Goal: Communication & Community: Participate in discussion

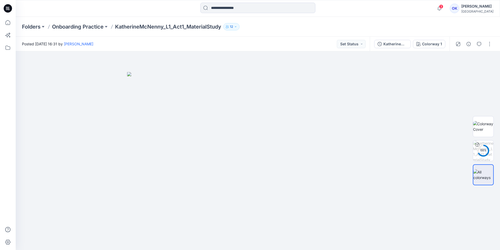
click at [235, 25] on button "12" at bounding box center [232, 26] width 16 height 7
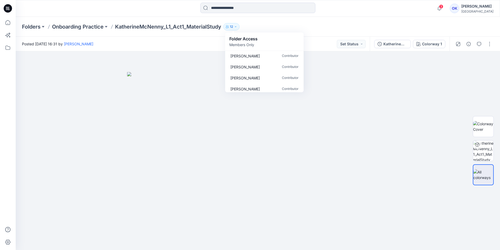
scroll to position [93, 0]
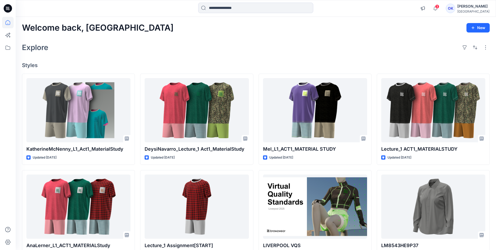
click at [467, 8] on div "[PERSON_NAME]" at bounding box center [474, 6] width 32 height 6
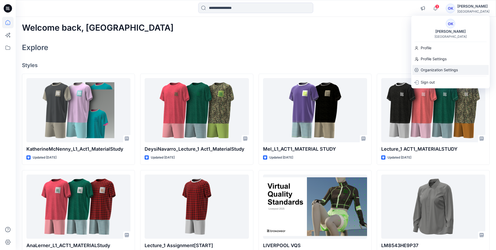
click at [436, 70] on p "Organization Settings" at bounding box center [439, 70] width 37 height 10
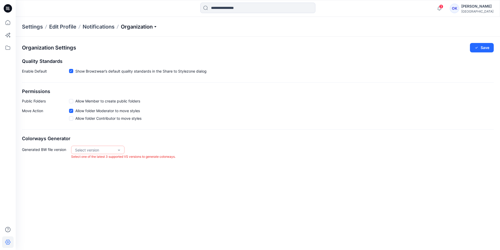
click at [138, 26] on p "Organization" at bounding box center [139, 26] width 37 height 7
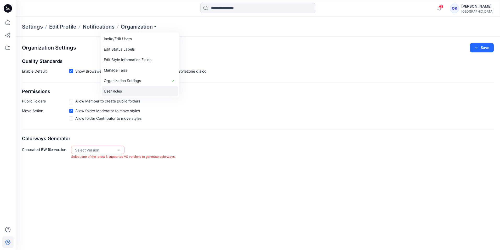
click at [119, 91] on link "User Roles" at bounding box center [140, 91] width 76 height 10
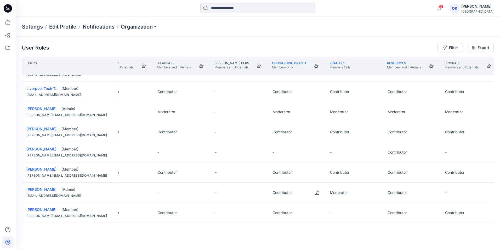
scroll to position [176, 262]
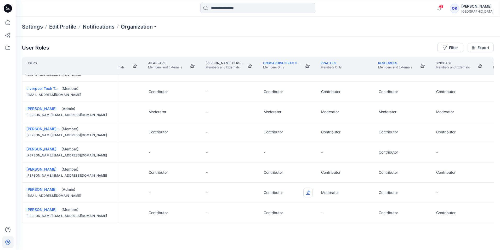
click at [308, 190] on button "Edit Role" at bounding box center [308, 192] width 9 height 9
click at [271, 230] on button "Moderator" at bounding box center [283, 231] width 57 height 9
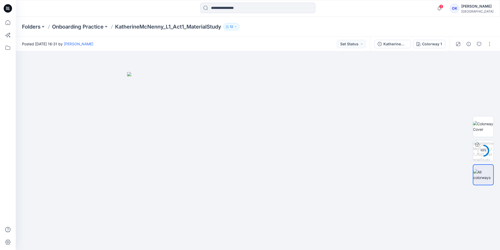
click at [237, 25] on icon "button" at bounding box center [235, 26] width 3 height 3
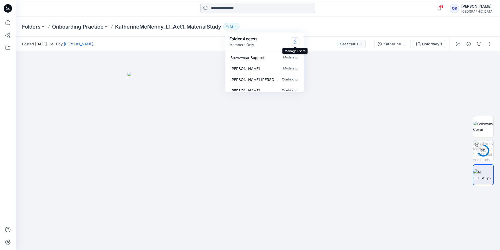
click at [298, 40] on button "Manage Users" at bounding box center [295, 41] width 8 height 8
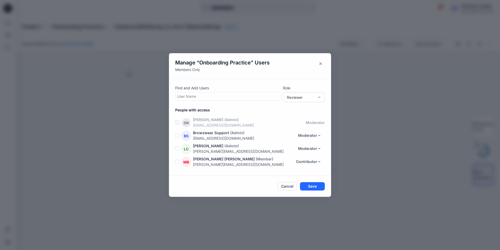
scroll to position [103, 0]
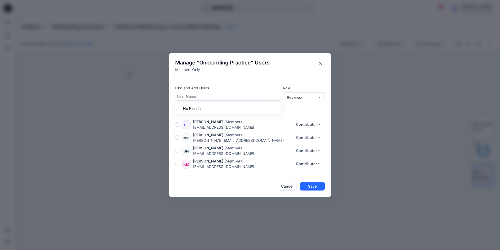
click at [252, 97] on div at bounding box center [228, 96] width 102 height 7
type input "*******"
click at [205, 97] on div at bounding box center [228, 96] width 102 height 7
click at [199, 96] on div at bounding box center [228, 96] width 102 height 7
type input "*"
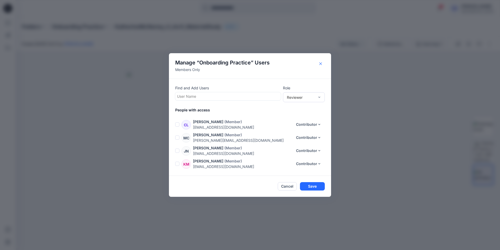
click at [318, 63] on button "Close" at bounding box center [321, 63] width 8 height 8
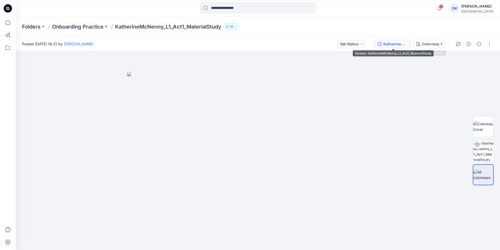
click at [388, 45] on div "KatherineMcNenny_L1_Act1_MaterialStudy" at bounding box center [396, 44] width 24 height 6
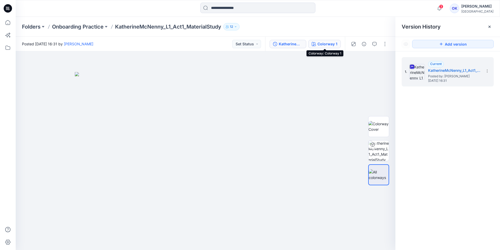
click at [325, 47] on button "Colorway 1" at bounding box center [325, 44] width 32 height 8
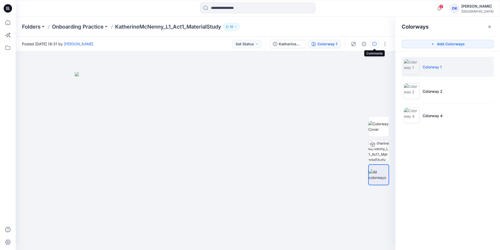
click at [373, 45] on icon "button" at bounding box center [375, 44] width 4 height 4
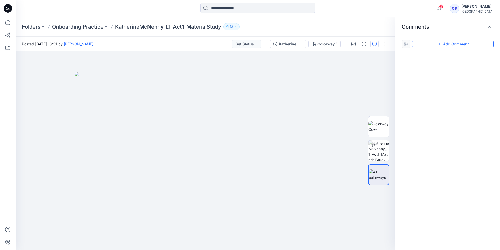
click at [444, 46] on button "Add Comment" at bounding box center [453, 44] width 82 height 8
click at [288, 127] on div "1" at bounding box center [206, 150] width 380 height 198
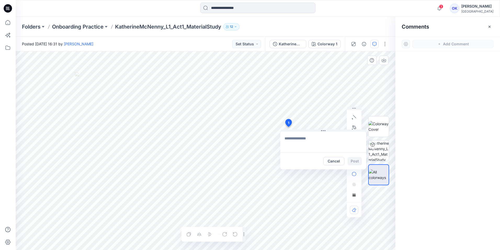
click at [306, 139] on textarea at bounding box center [324, 141] width 86 height 21
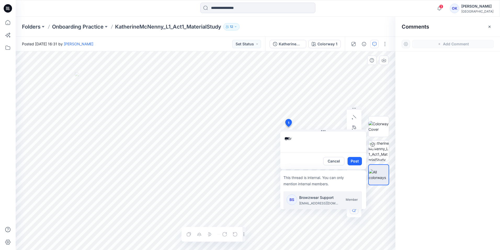
click at [319, 198] on p "Browzwear Support" at bounding box center [318, 197] width 39 height 6
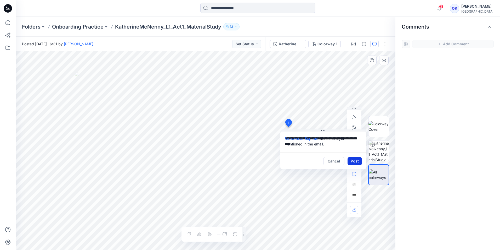
type textarea "**********"
click at [359, 159] on button "Post" at bounding box center [355, 161] width 14 height 8
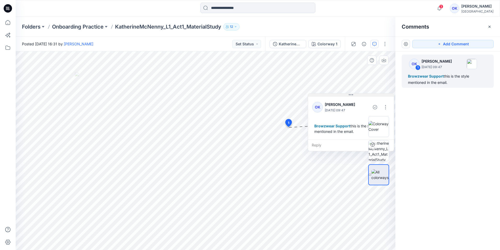
drag, startPoint x: 321, startPoint y: 130, endPoint x: 348, endPoint y: 89, distance: 49.1
click at [348, 93] on button at bounding box center [351, 94] width 86 height 3
